Goal: Check status

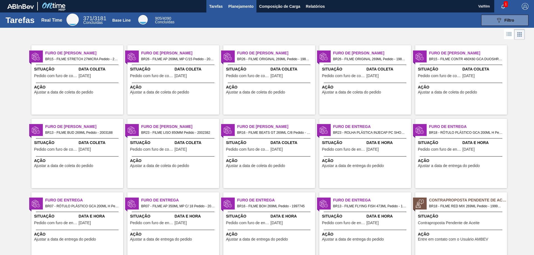
click at [242, 6] on span "Planejamento" at bounding box center [240, 6] width 25 height 7
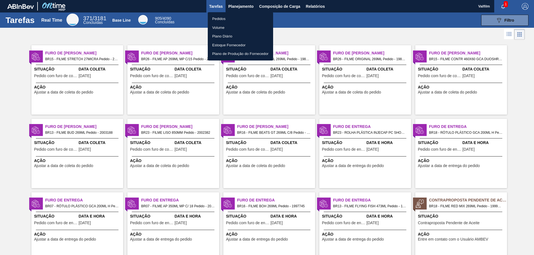
click at [281, 8] on div at bounding box center [267, 127] width 534 height 255
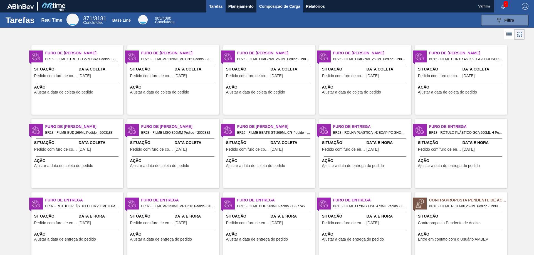
click at [277, 6] on span "Composição de Carga" at bounding box center [279, 6] width 41 height 7
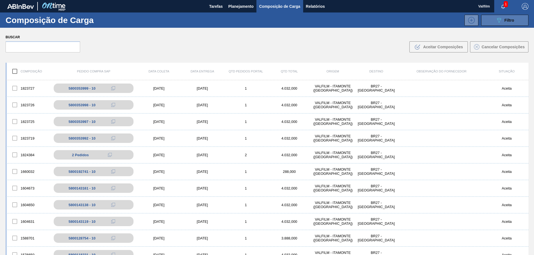
click at [495, 21] on icon "089F7B8B-B2A5-4AFE-B5C0-19BA573D28AC" at bounding box center [498, 20] width 7 height 7
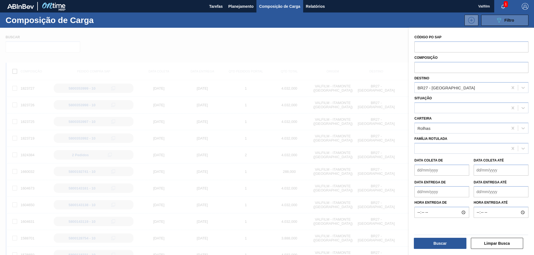
click at [495, 21] on icon "089F7B8B-B2A5-4AFE-B5C0-19BA573D28AC" at bounding box center [498, 20] width 7 height 7
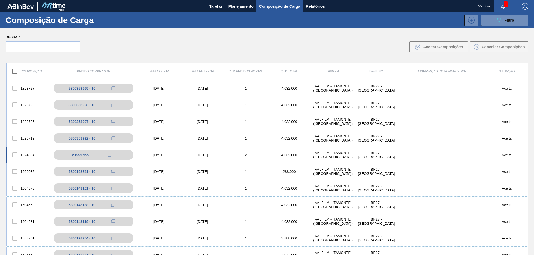
click at [162, 160] on div "1824384 2 Pedidos 5800354662 - 10 5800354662 - 20 [DATE] [DATE] 2 4.032,000 VAL…" at bounding box center [267, 155] width 522 height 17
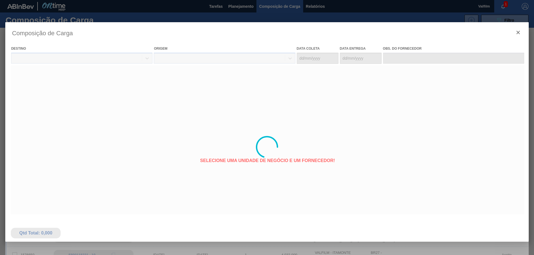
type coleta "[DATE]"
type entrega "[DATE]"
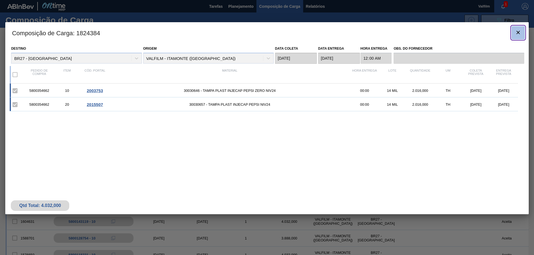
click at [520, 32] on icon "botão de ícone" at bounding box center [517, 32] width 7 height 7
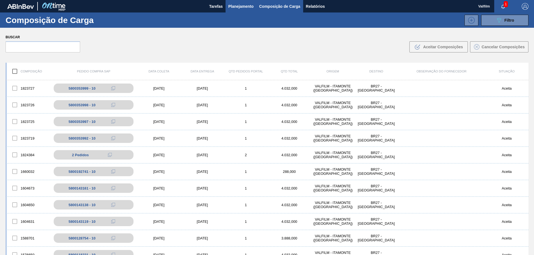
click at [239, 8] on span "Planejamento" at bounding box center [240, 6] width 25 height 7
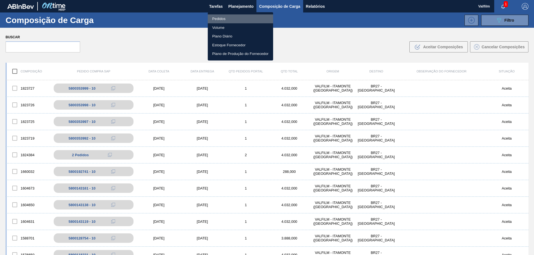
click at [227, 16] on li "Pedidos" at bounding box center [240, 18] width 65 height 9
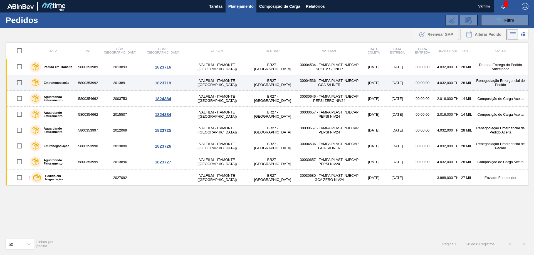
click at [144, 82] on div "1823719" at bounding box center [163, 83] width 42 height 5
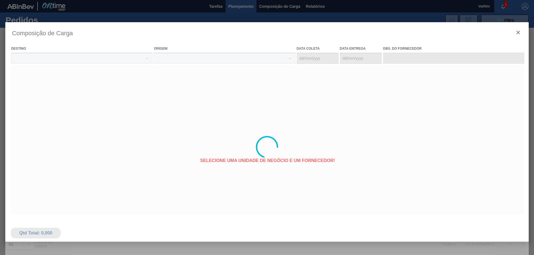
type coleta "[DATE]"
type entrega "[DATE]"
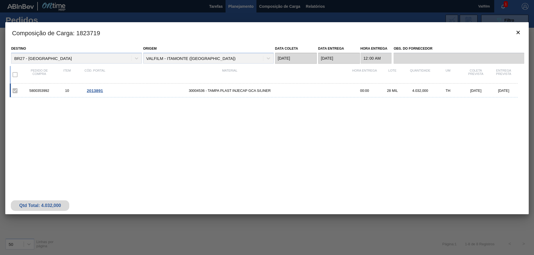
click at [97, 91] on span "2013891" at bounding box center [95, 90] width 16 height 5
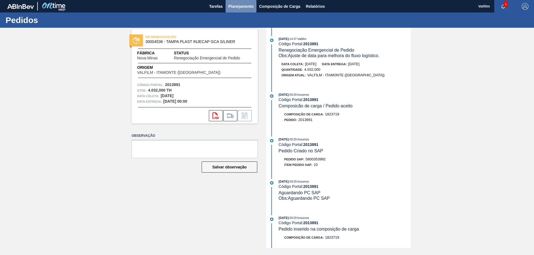
click at [240, 8] on span "Planejamento" at bounding box center [240, 6] width 25 height 7
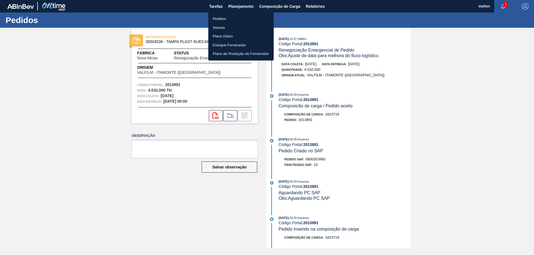
click at [224, 20] on li "Pedidos" at bounding box center [240, 18] width 65 height 9
